Goal: Navigation & Orientation: Find specific page/section

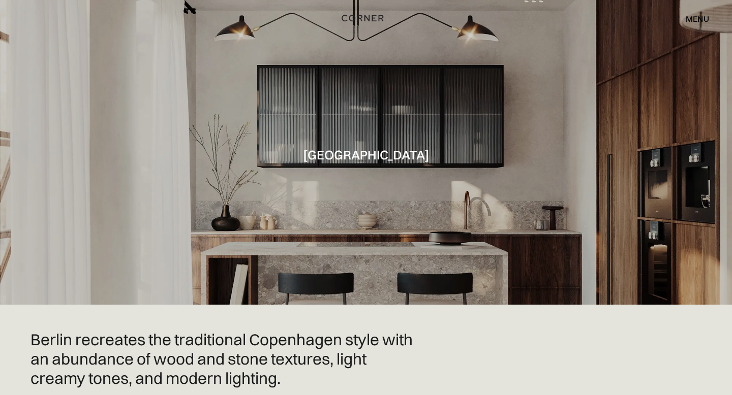
click at [359, 17] on img "home" at bounding box center [362, 18] width 42 height 13
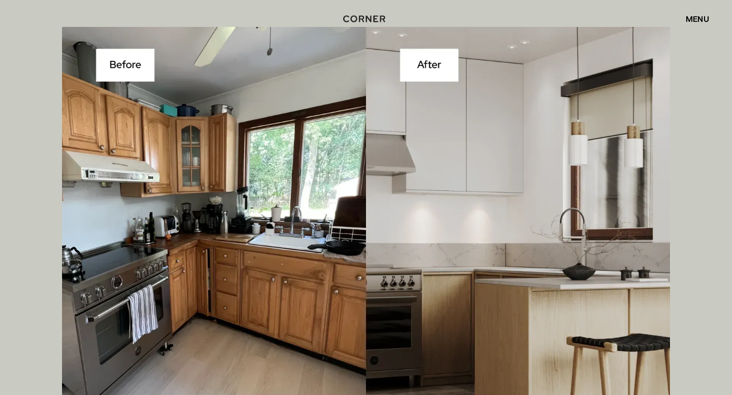
scroll to position [3351, 0]
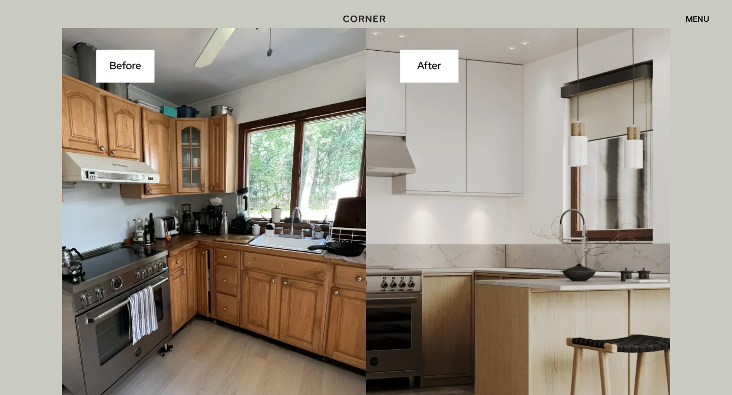
click at [490, 144] on img at bounding box center [366, 247] width 608 height 438
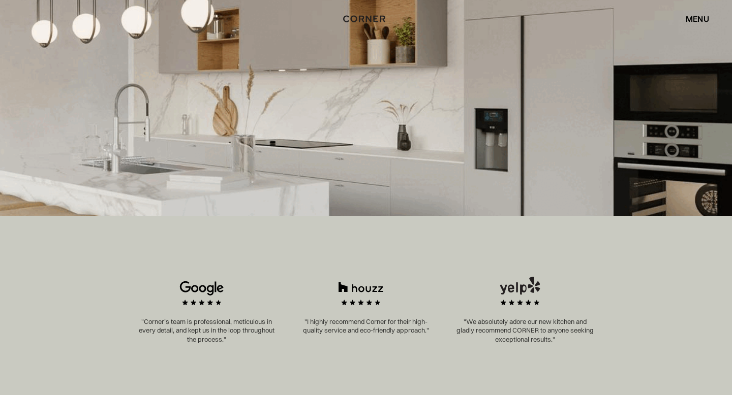
scroll to position [0, 0]
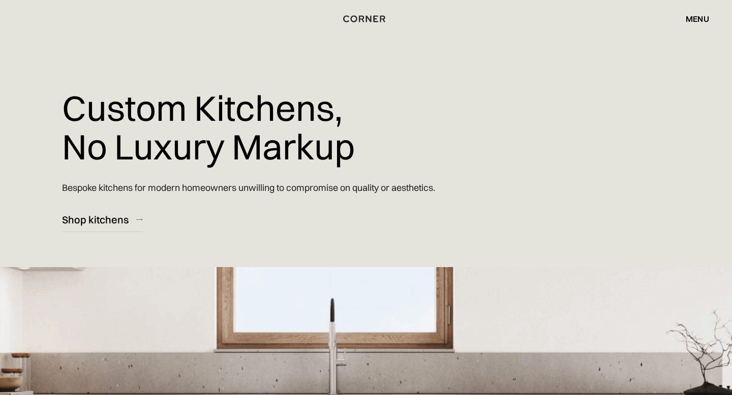
click at [703, 16] on div "menu" at bounding box center [697, 19] width 23 height 8
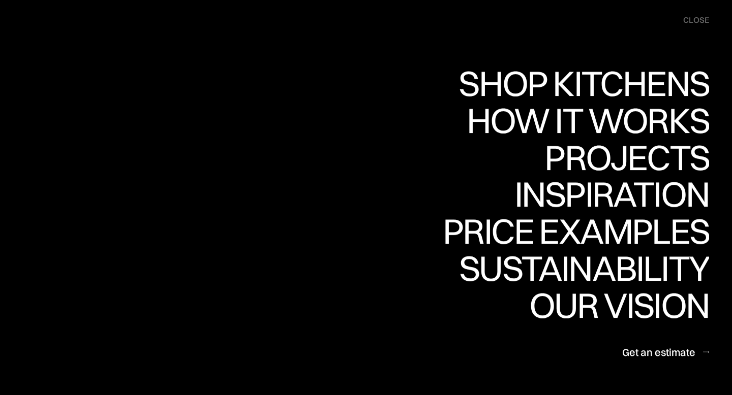
click at [613, 163] on div "Projects" at bounding box center [626, 158] width 165 height 36
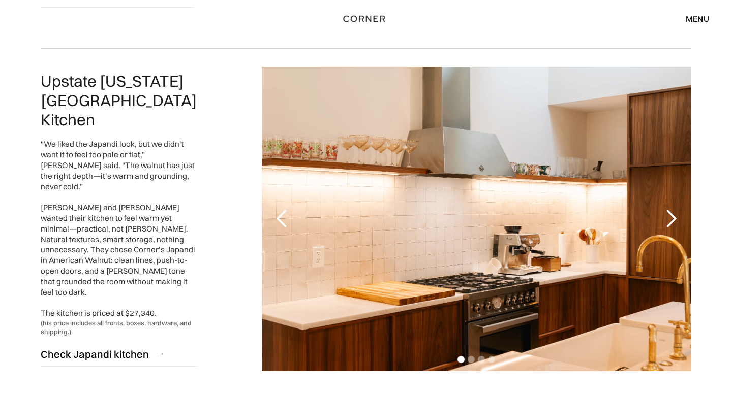
scroll to position [2310, 0]
